Goal: Complete application form

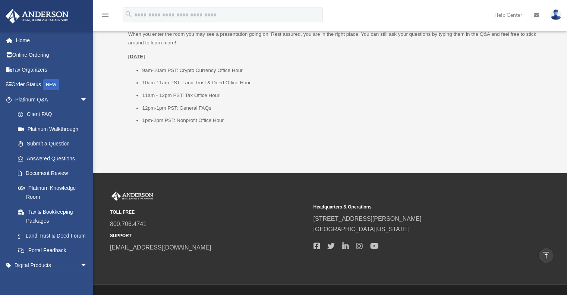
scroll to position [1011, 0]
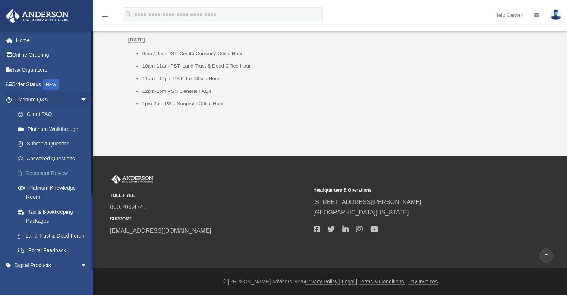
click at [51, 169] on link "Document Review" at bounding box center [54, 173] width 88 height 15
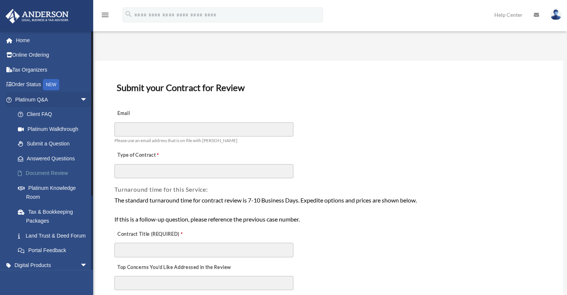
click at [45, 172] on link "Document Review" at bounding box center [54, 173] width 88 height 15
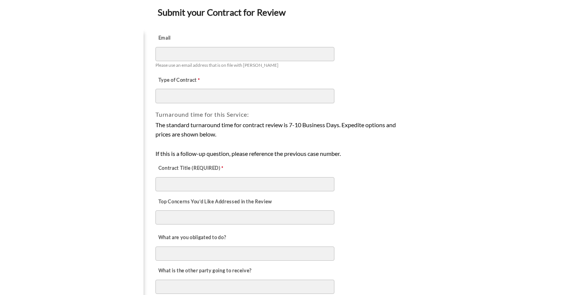
scroll to position [80, 0]
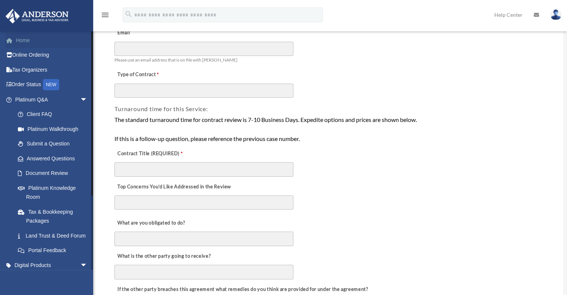
click at [19, 41] on link "Home" at bounding box center [51, 40] width 93 height 15
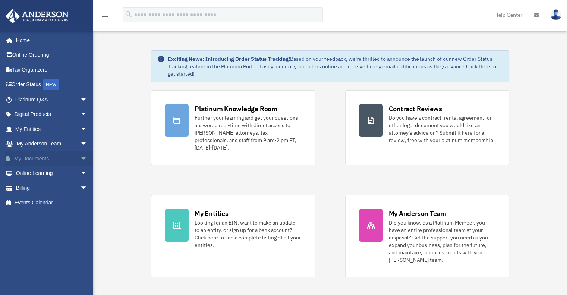
click at [28, 153] on link "My Documents arrow_drop_down" at bounding box center [51, 158] width 93 height 15
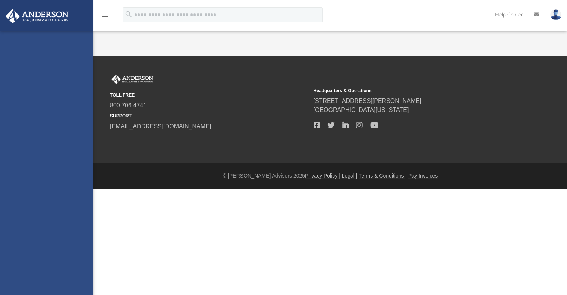
drag, startPoint x: 0, startPoint y: 0, endPoint x: 77, endPoint y: 156, distance: 174.2
click at [77, 156] on div "[EMAIL_ADDRESS][DOMAIN_NAME] Sign Out [EMAIL_ADDRESS][DOMAIN_NAME] Home Online …" at bounding box center [46, 178] width 93 height 295
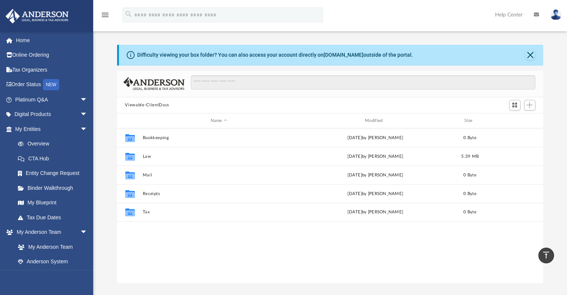
scroll to position [1, 0]
click at [22, 40] on link "Home" at bounding box center [51, 40] width 93 height 15
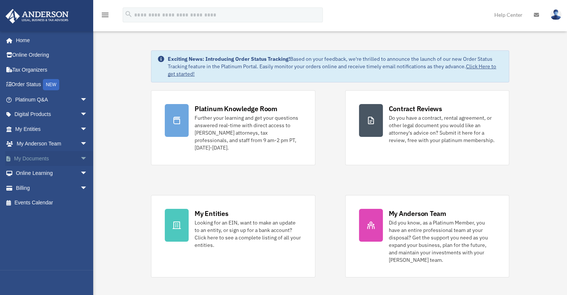
click at [80, 156] on span "arrow_drop_down" at bounding box center [87, 158] width 15 height 15
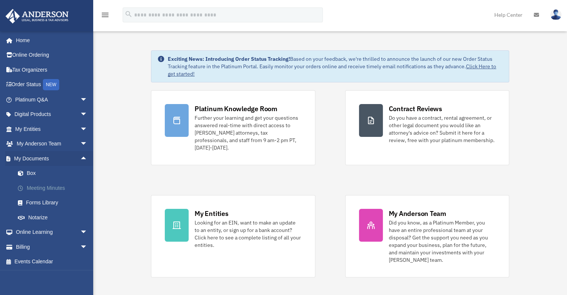
click at [39, 189] on link "Meeting Minutes" at bounding box center [54, 187] width 88 height 15
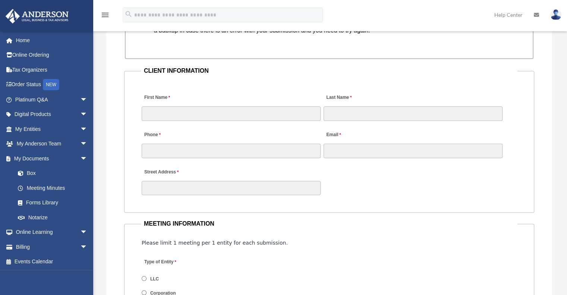
scroll to position [718, 0]
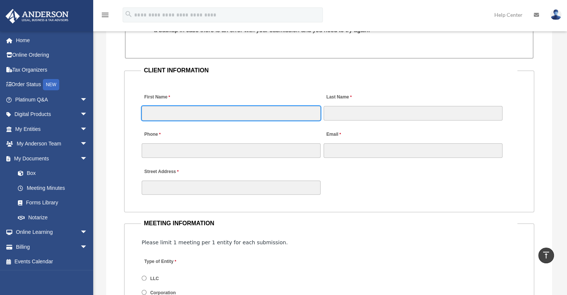
click at [165, 107] on input "First Name" at bounding box center [231, 113] width 179 height 14
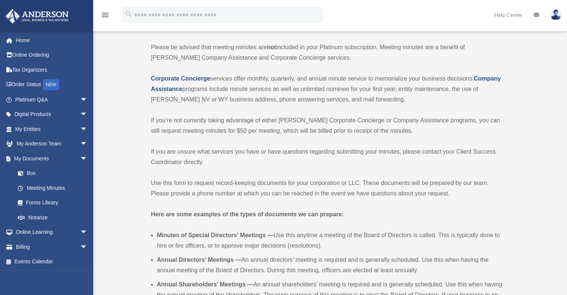
scroll to position [0, 0]
